Goal: Navigation & Orientation: Find specific page/section

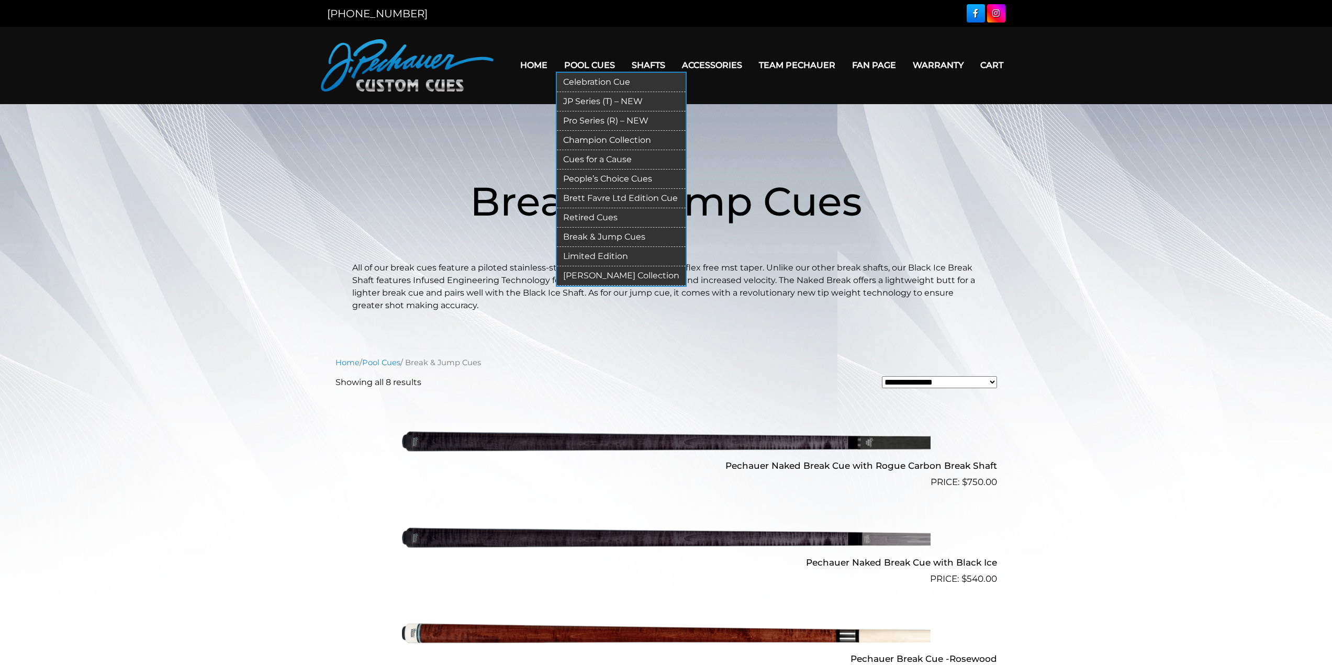
click at [584, 66] on link "Pool Cues" at bounding box center [590, 65] width 68 height 27
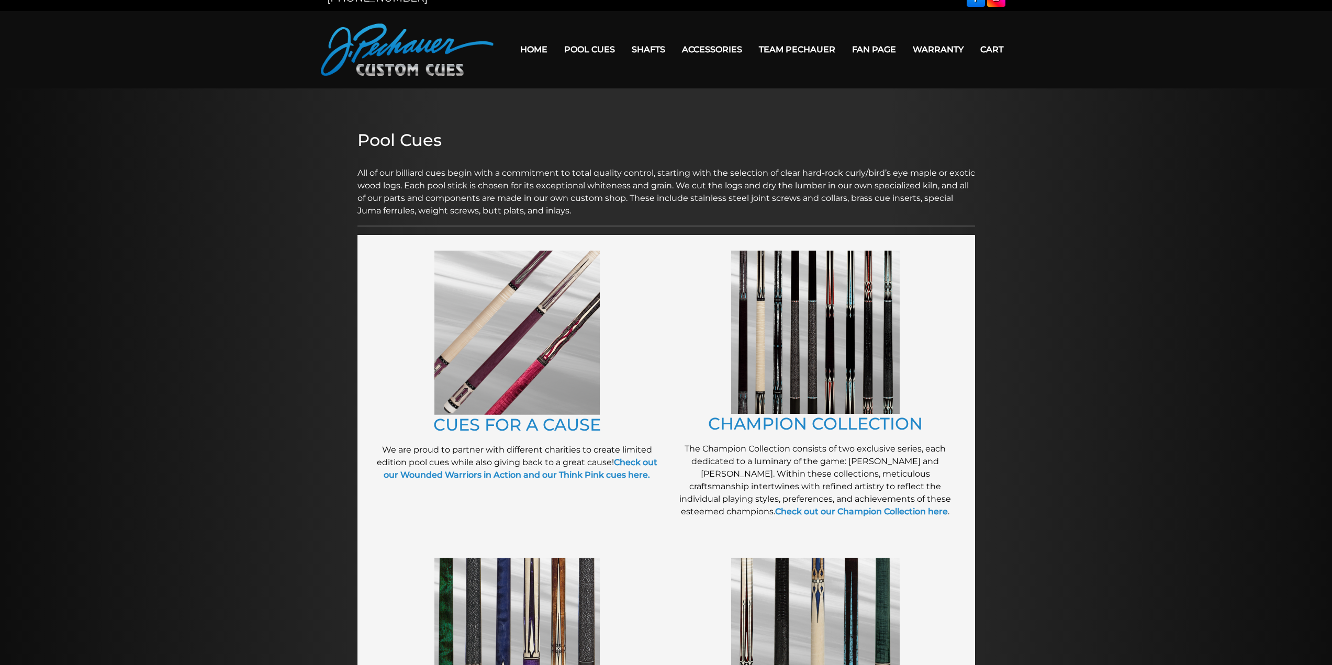
scroll to position [15, 0]
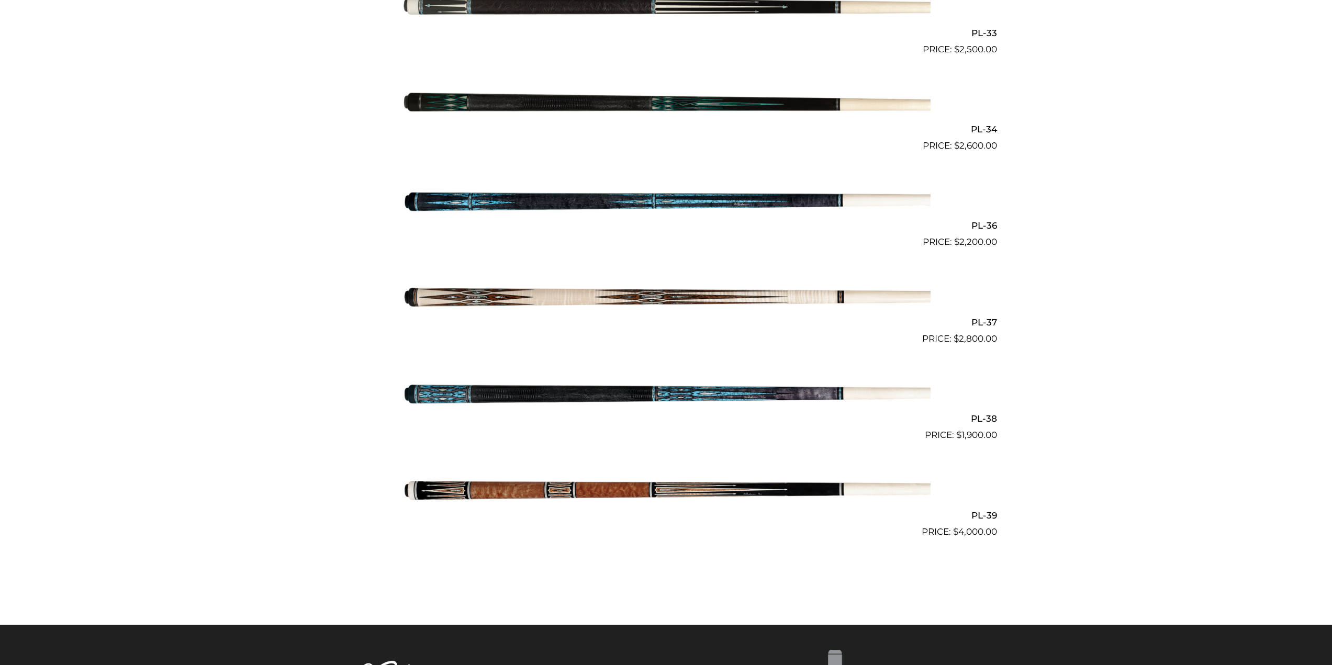
scroll to position [2691, 0]
